Goal: Ask a question

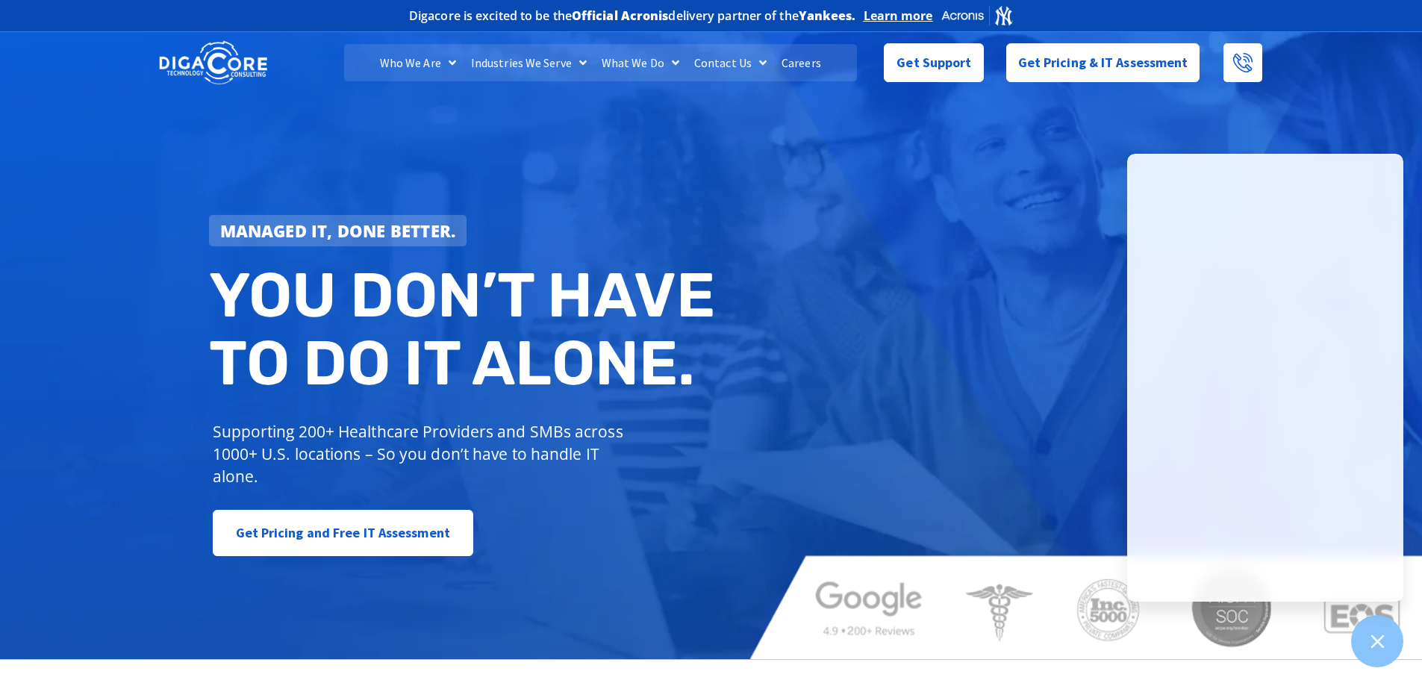
click at [890, 365] on div "Managed IT, done better. You don’t have to do IT alone. Supporting 200+ Healthc…" at bounding box center [711, 343] width 1422 height 631
click at [923, 61] on span "Get Support" at bounding box center [933, 58] width 75 height 30
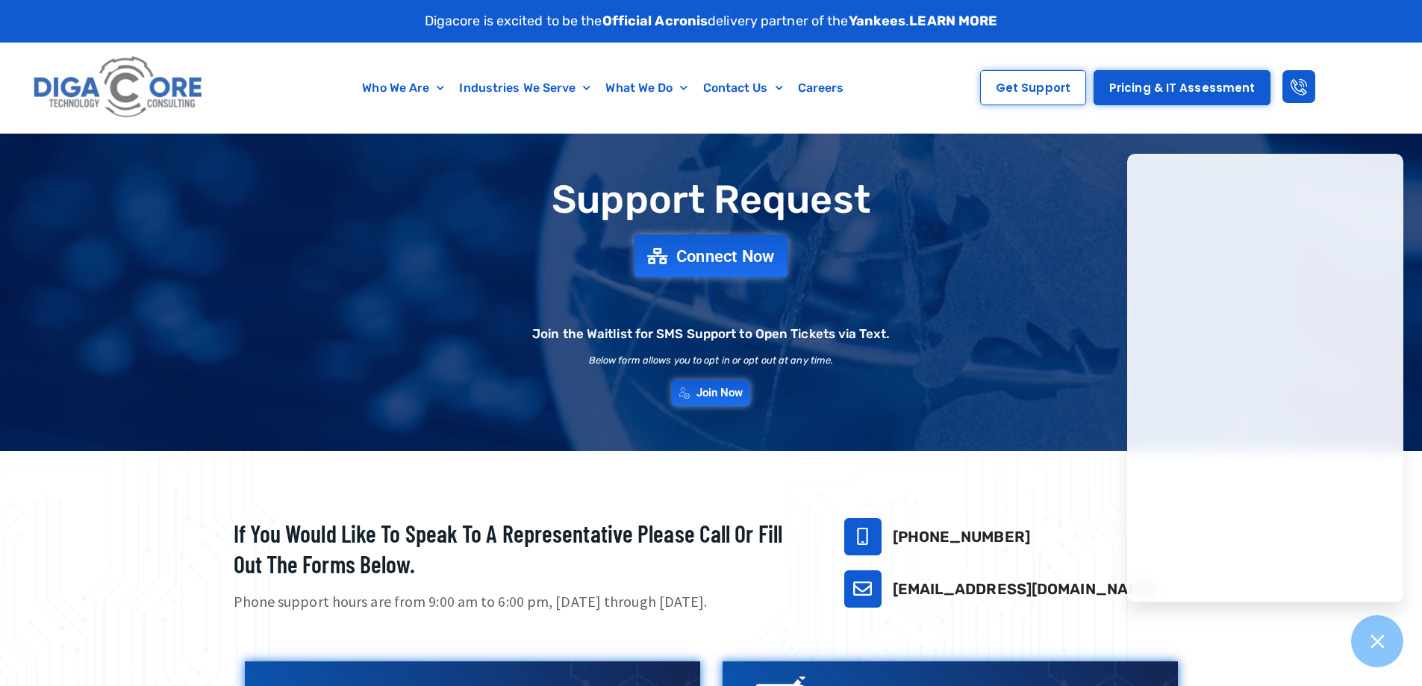
click at [716, 257] on span "Connect Now" at bounding box center [725, 256] width 99 height 16
